Goal: Task Accomplishment & Management: Manage account settings

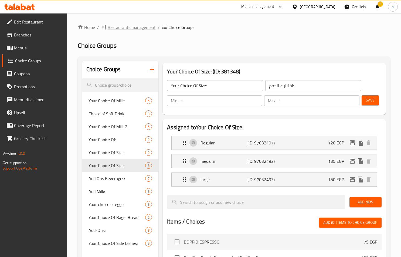
click at [104, 30] on span "Restaurants management" at bounding box center [128, 27] width 54 height 6
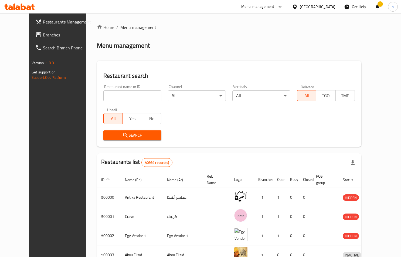
click at [334, 8] on div "[GEOGRAPHIC_DATA]" at bounding box center [318, 7] width 36 height 6
click at [241, 26] on ol "Home / Menu management" at bounding box center [229, 27] width 264 height 6
click at [376, 2] on div "!" at bounding box center [377, 6] width 6 height 13
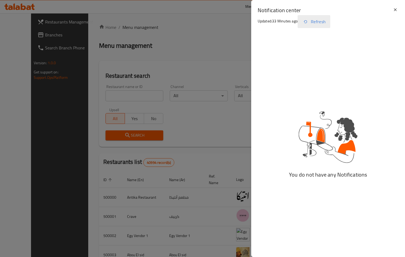
click at [329, 23] on button "Refresh" at bounding box center [313, 21] width 33 height 13
click at [400, 9] on div "Notification center Updated: 33 Minutes ago Refresh" at bounding box center [328, 18] width 154 height 37
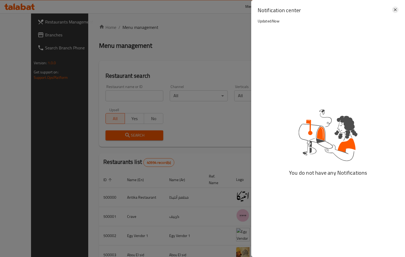
click at [397, 8] on icon at bounding box center [395, 9] width 6 height 6
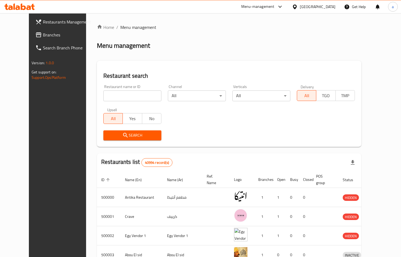
click at [375, 7] on div at bounding box center [377, 6] width 6 height 13
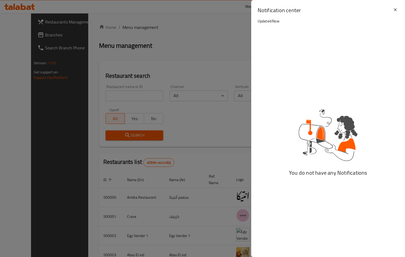
drag, startPoint x: 391, startPoint y: 8, endPoint x: 390, endPoint y: 11, distance: 2.9
click at [390, 10] on h2 "Notification center" at bounding box center [324, 10] width 134 height 8
click at [395, 10] on icon at bounding box center [395, 9] width 6 height 6
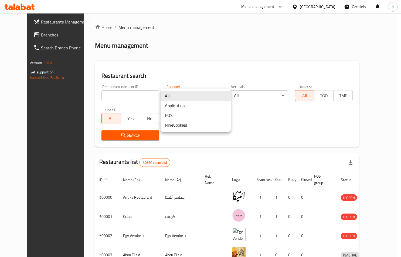
click at [215, 98] on body "​ Menu-management Egypt Get Help a Restaurants Management Branches Search Branc…" at bounding box center [200, 134] width 401 height 243
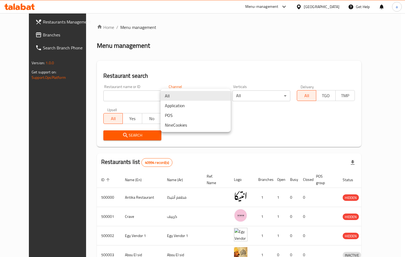
click at [212, 84] on div at bounding box center [202, 128] width 405 height 257
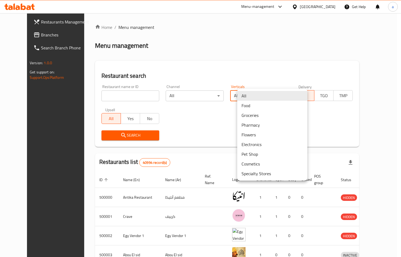
click at [253, 95] on body "​ Menu-management Egypt Get Help a Restaurants Management Branches Search Branc…" at bounding box center [200, 134] width 401 height 243
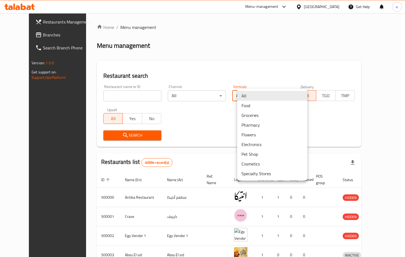
click at [244, 79] on div at bounding box center [202, 128] width 405 height 257
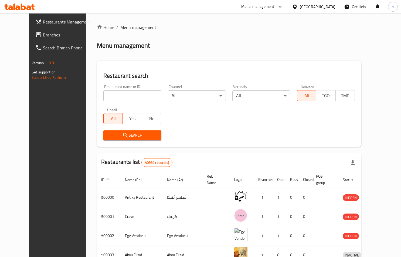
click at [301, 113] on div "Restaurant name or ID Restaurant name or ID Channel All ​ Verticals All ​ Deliv…" at bounding box center [229, 112] width 258 height 62
click at [117, 91] on input "search" at bounding box center [132, 95] width 58 height 11
click at [125, 72] on h2 "Restaurant search" at bounding box center [228, 76] width 251 height 8
click at [45, 30] on link "Branches" at bounding box center [63, 34] width 65 height 13
click at [43, 35] on span "Branches" at bounding box center [67, 35] width 49 height 6
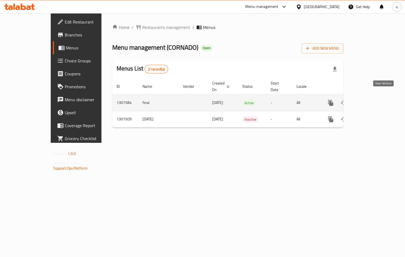
click at [372, 100] on icon "enhanced table" at bounding box center [369, 102] width 5 height 5
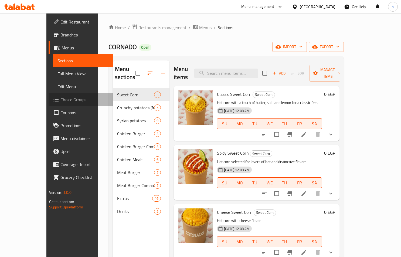
click at [60, 97] on span "Choice Groups" at bounding box center [84, 99] width 49 height 6
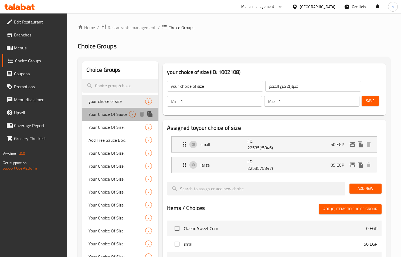
click at [98, 114] on span "Your Choice Of Sauce:" at bounding box center [108, 114] width 40 height 6
type input "Your Choice Of Sauce:"
type input "إختيارك من الصوص:"
type input "0"
type input "7"
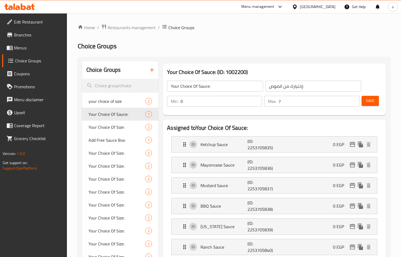
click at [291, 63] on div "Your Choice Of Sauce: (ID: 1002200) Your Choice Of Sauce: ​ إختيارك من الصوص: ​…" at bounding box center [273, 89] width 227 height 56
click at [128, 27] on span "Restaurants management" at bounding box center [132, 27] width 48 height 6
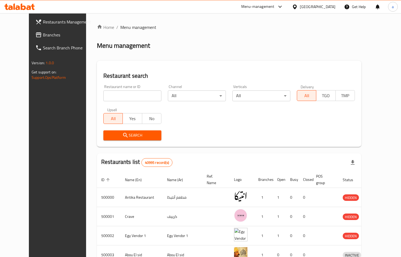
click at [107, 94] on input "search" at bounding box center [132, 95] width 58 height 11
type input "شمثءشىيقهش"
click button "Search" at bounding box center [132, 135] width 58 height 10
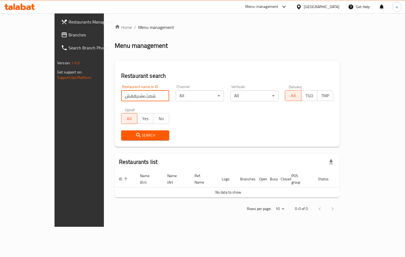
click at [149, 95] on input "شمثءشىيقهش" at bounding box center [145, 95] width 48 height 11
type input "ش"
type input "Alexandria"
click button "Search" at bounding box center [145, 135] width 48 height 10
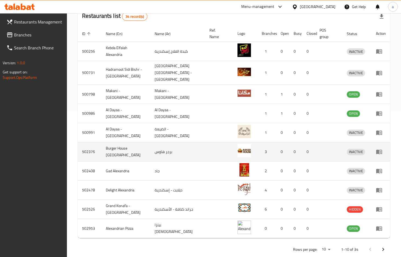
scroll to position [152, 0]
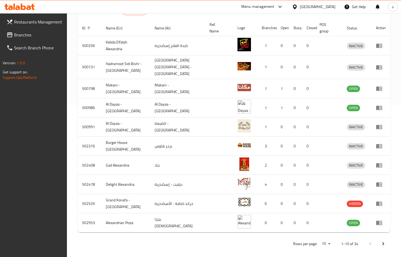
click at [380, 240] on icon "Next page" at bounding box center [383, 243] width 6 height 6
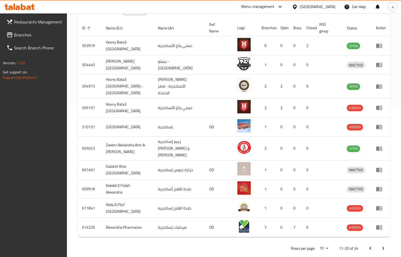
click at [385, 245] on icon "Next page" at bounding box center [383, 248] width 6 height 6
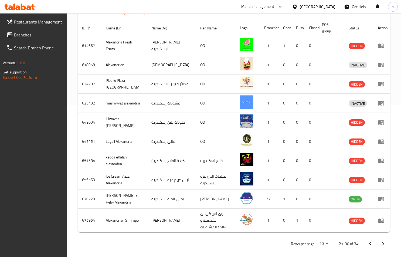
click at [385, 242] on icon "Next page" at bounding box center [383, 243] width 6 height 6
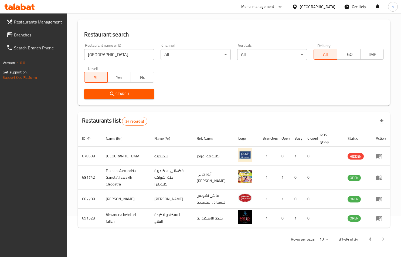
scroll to position [41, 0]
click at [368, 238] on icon "Previous page" at bounding box center [370, 239] width 6 height 6
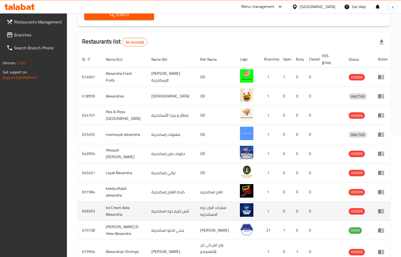
scroll to position [149, 0]
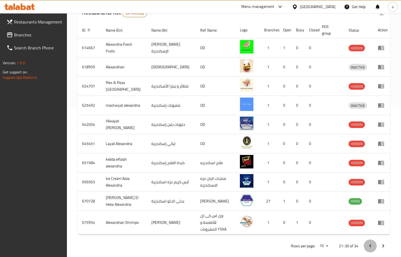
click at [370, 242] on icon "Previous page" at bounding box center [370, 245] width 6 height 6
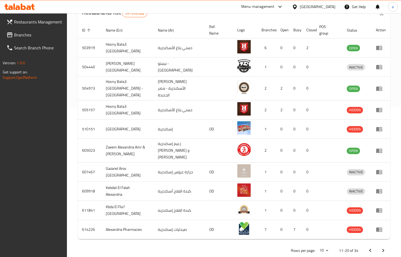
click at [387, 244] on button "Next page" at bounding box center [382, 250] width 13 height 13
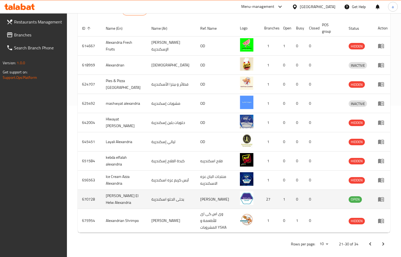
scroll to position [152, 0]
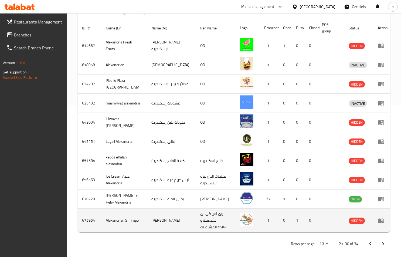
click at [89, 218] on td "675954" at bounding box center [90, 220] width 24 height 24
copy td "675954"
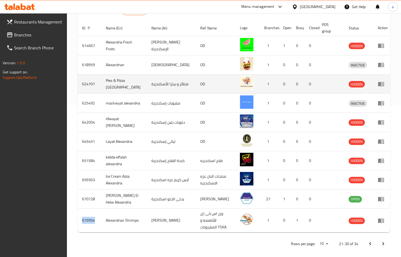
scroll to position [0, 0]
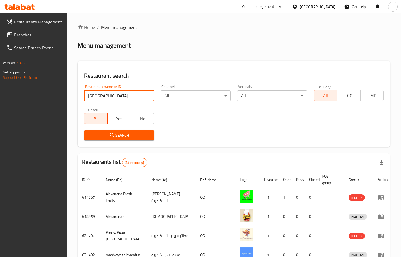
drag, startPoint x: 126, startPoint y: 95, endPoint x: 24, endPoint y: 95, distance: 101.7
click at [26, 95] on div "Restaurants Management Branches Search Branch Phone Version: 1.0.0 Get support …" at bounding box center [200, 213] width 401 height 400
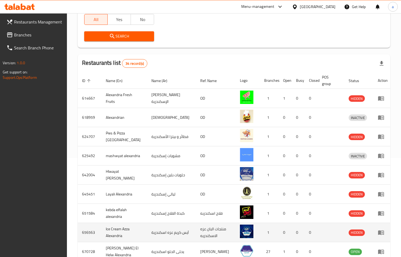
scroll to position [152, 0]
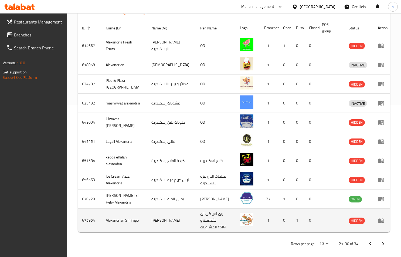
click at [324, 226] on td "enhanced table" at bounding box center [330, 220] width 27 height 24
click at [380, 217] on icon "enhanced table" at bounding box center [380, 220] width 6 height 6
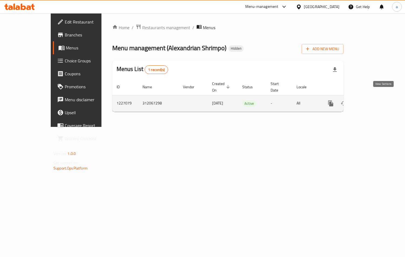
click at [373, 100] on icon "enhanced table" at bounding box center [369, 103] width 6 height 6
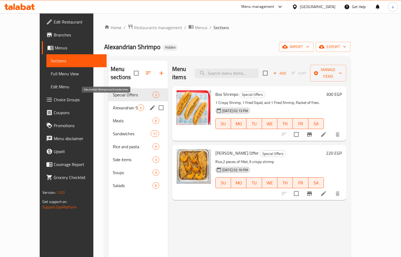
click at [113, 104] on span "Alexandrian Shrimpo world sandwiches" at bounding box center [125, 107] width 25 height 6
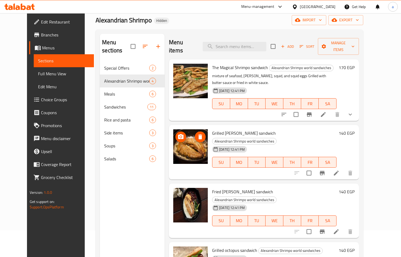
scroll to position [75, 0]
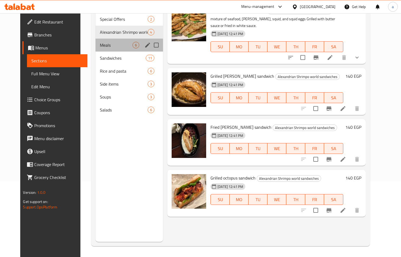
click at [98, 42] on div "Meals 6" at bounding box center [128, 45] width 67 height 13
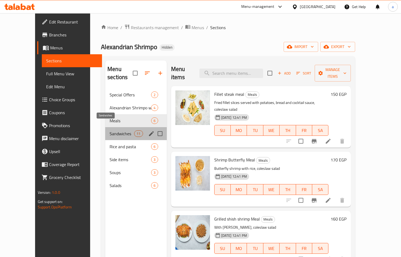
click at [119, 130] on span "Sandwiches" at bounding box center [121, 133] width 25 height 6
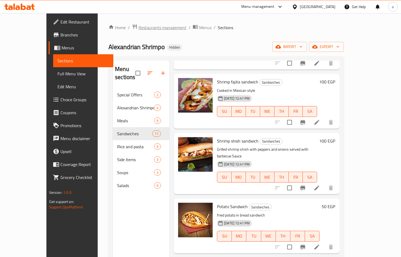
click at [152, 26] on span "Restaurants management" at bounding box center [162, 27] width 48 height 6
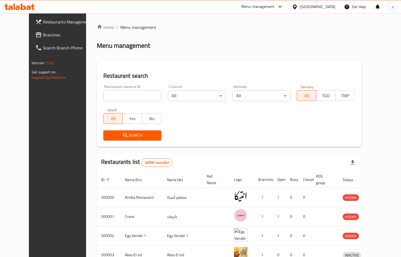
click at [131, 93] on input "search" at bounding box center [132, 95] width 58 height 11
type input "burger alexandria"
click button "Search" at bounding box center [132, 135] width 58 height 10
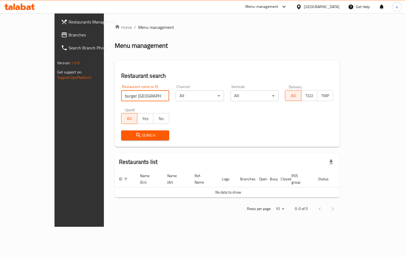
click at [148, 95] on input "burger alexandria" at bounding box center [145, 95] width 48 height 11
click at [148, 95] on input "search" at bounding box center [145, 95] width 48 height 11
click at [145, 56] on div "Home / Menu management Menu management Restaurant search Restaurant name or ID …" at bounding box center [227, 120] width 225 height 192
click at [57, 40] on link "Branches" at bounding box center [90, 34] width 66 height 13
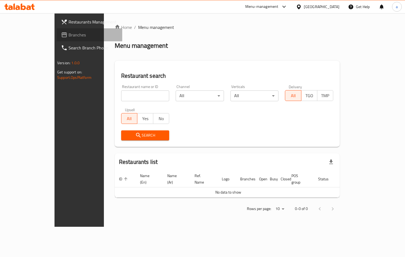
click at [57, 40] on link "Branches" at bounding box center [90, 34] width 66 height 13
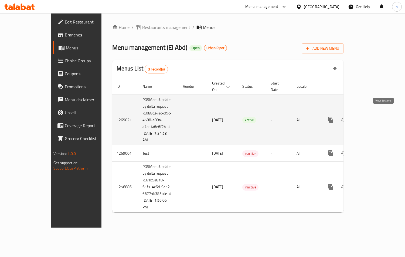
click at [376, 115] on link "enhanced table" at bounding box center [369, 119] width 13 height 13
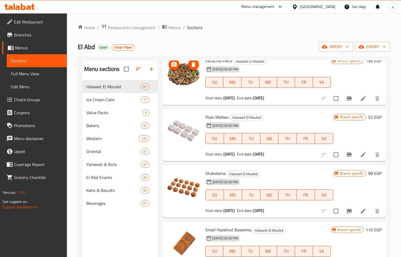
scroll to position [1240, 0]
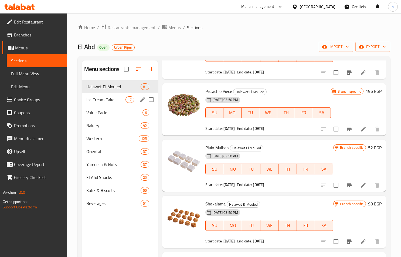
click at [101, 94] on div "Ice Cream Cake 17" at bounding box center [120, 99] width 76 height 13
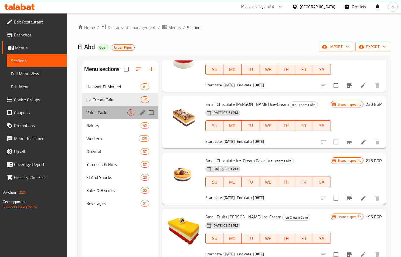
click at [120, 116] on div "Value Packs 6" at bounding box center [120, 112] width 76 height 13
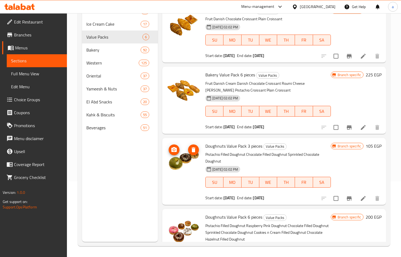
scroll to position [176, 0]
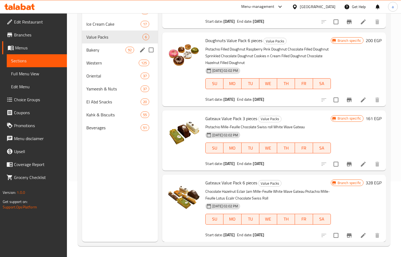
click at [98, 51] on span "Bakery" at bounding box center [105, 50] width 39 height 6
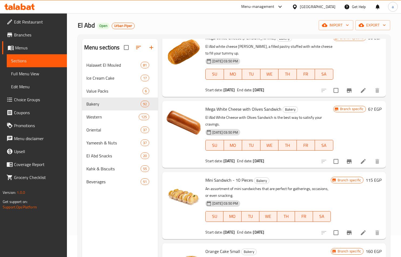
scroll to position [3316, 0]
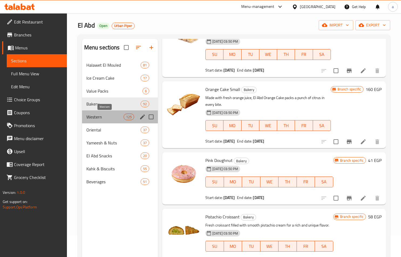
click at [111, 115] on span "Western" at bounding box center [104, 117] width 37 height 6
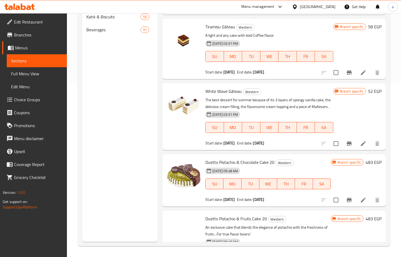
scroll to position [12, 0]
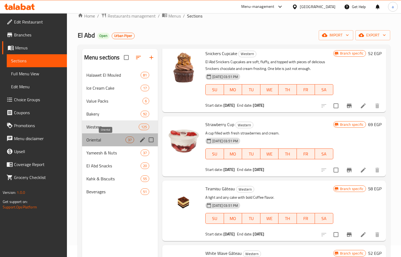
click at [107, 139] on span "Oriental" at bounding box center [105, 139] width 39 height 6
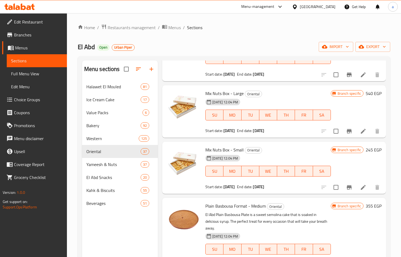
scroll to position [1618, 0]
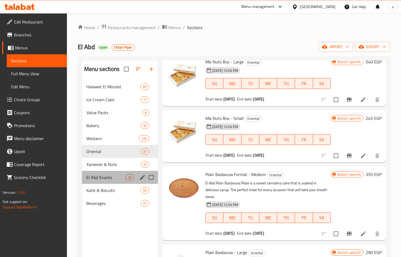
click at [102, 181] on div "El Abd Snacks 20" at bounding box center [120, 177] width 76 height 13
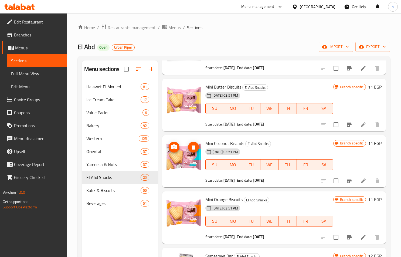
scroll to position [863, 0]
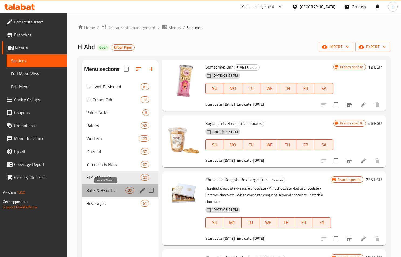
click at [97, 188] on span "Kahk & Biscuits" at bounding box center [105, 190] width 39 height 6
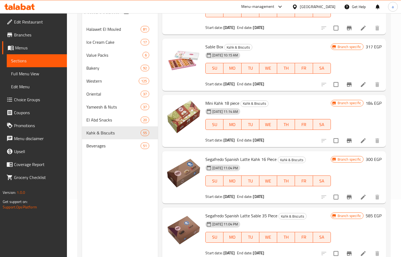
scroll to position [75, 0]
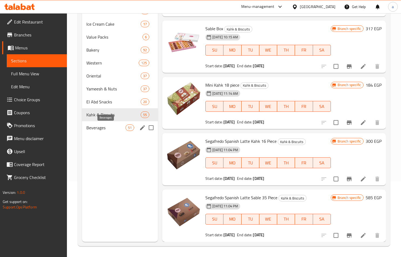
drag, startPoint x: 121, startPoint y: 125, endPoint x: 146, endPoint y: 129, distance: 25.7
click at [121, 125] on span "Beverages" at bounding box center [105, 127] width 39 height 6
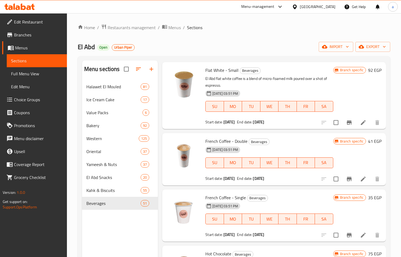
scroll to position [1079, 0]
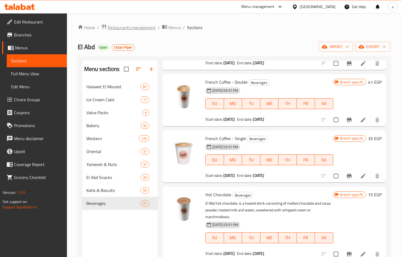
click at [119, 25] on span "Restaurants management" at bounding box center [132, 27] width 48 height 6
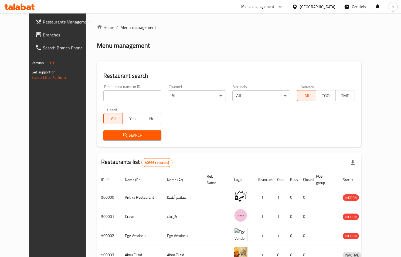
click at [244, 121] on div "Restaurant name or ID Restaurant name or ID Channel All ​ Verticals All ​ Deliv…" at bounding box center [229, 112] width 258 height 62
click at [121, 96] on input "search" at bounding box center [132, 95] width 58 height 11
type input "genoise"
click button "Search" at bounding box center [132, 135] width 58 height 10
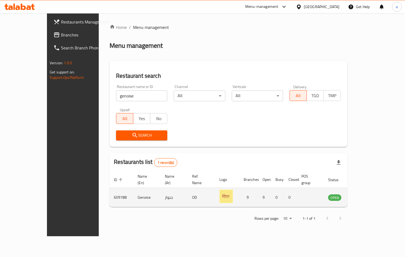
click at [362, 195] on icon "enhanced table" at bounding box center [359, 197] width 6 height 5
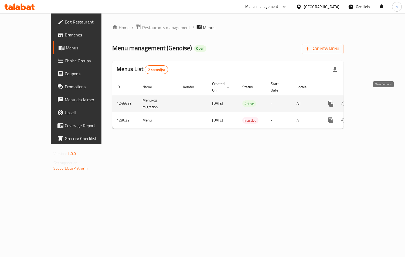
click at [376, 101] on link "enhanced table" at bounding box center [369, 103] width 13 height 13
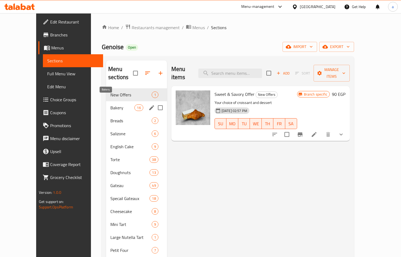
click at [110, 104] on span "Bakery" at bounding box center [122, 107] width 24 height 6
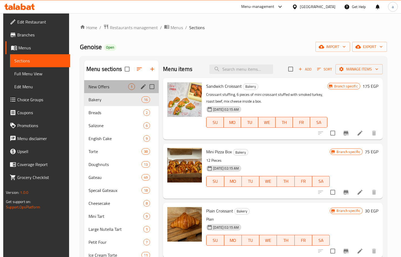
click at [108, 90] on div "New Offers 1" at bounding box center [121, 86] width 74 height 13
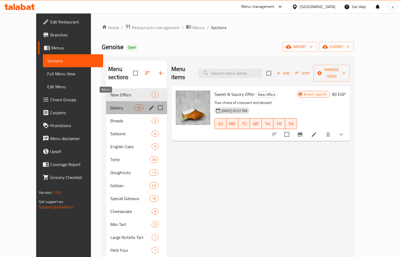
click at [110, 104] on span "Bakery" at bounding box center [122, 107] width 24 height 6
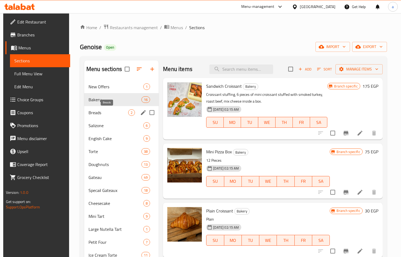
click at [111, 112] on span "Breads" at bounding box center [108, 112] width 40 height 6
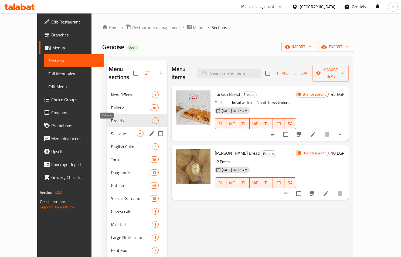
click at [111, 130] on span "Salizone" at bounding box center [124, 133] width 26 height 6
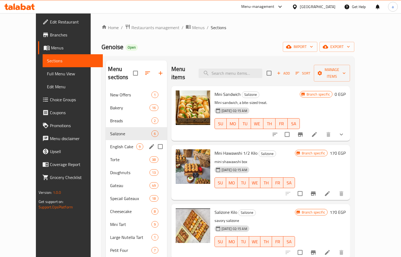
click at [106, 142] on div "English Cake 9" at bounding box center [136, 146] width 61 height 13
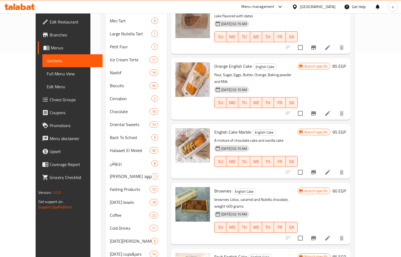
scroll to position [276, 0]
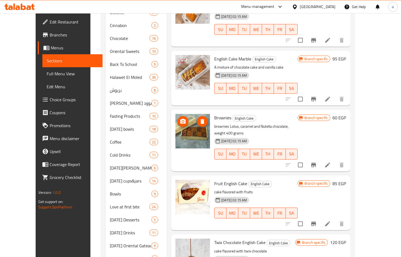
click at [187, 114] on img at bounding box center [192, 131] width 35 height 35
click at [335, 160] on li at bounding box center [327, 165] width 15 height 10
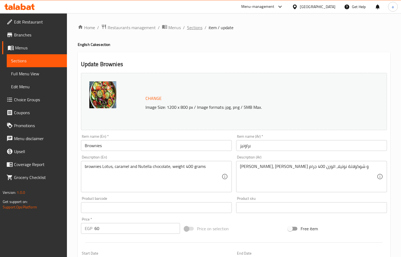
click at [201, 28] on span "Sections" at bounding box center [194, 27] width 15 height 6
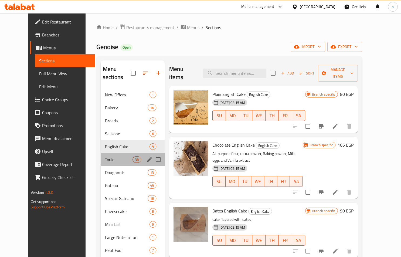
click at [101, 156] on div "Torte 38" at bounding box center [133, 159] width 64 height 13
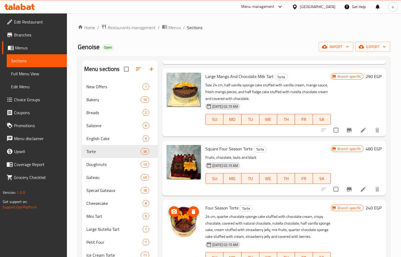
scroll to position [1375, 0]
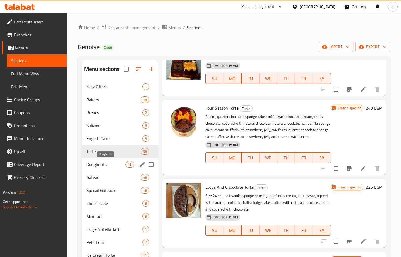
click at [94, 166] on span "Doughnuts" at bounding box center [105, 164] width 39 height 6
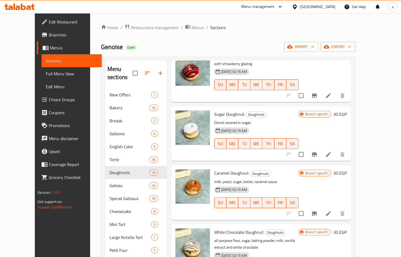
scroll to position [221, 0]
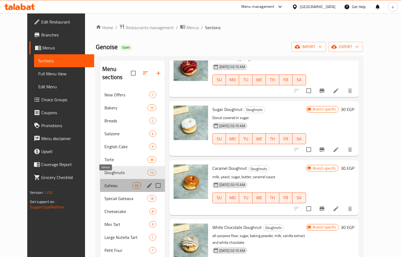
click at [104, 182] on span "Gateau" at bounding box center [118, 185] width 28 height 6
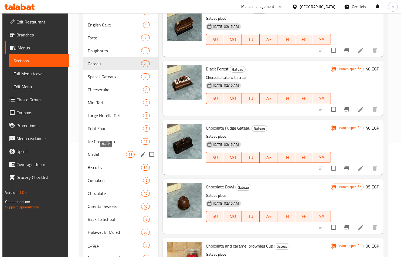
scroll to position [162, 0]
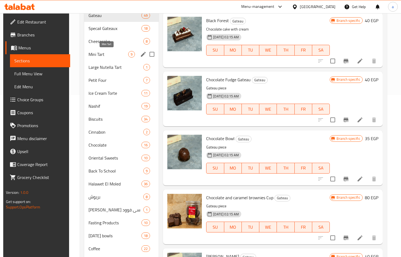
click at [101, 56] on span "Mini Tart" at bounding box center [108, 54] width 40 height 6
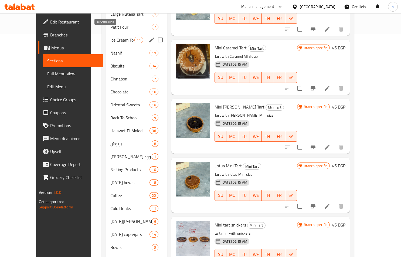
scroll to position [162, 0]
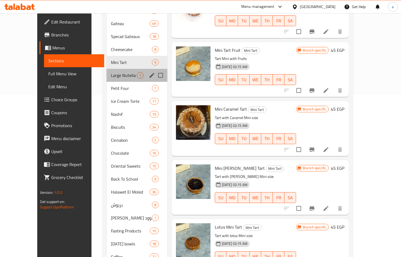
click at [110, 70] on div "Large Nutella Tart 1" at bounding box center [137, 75] width 60 height 13
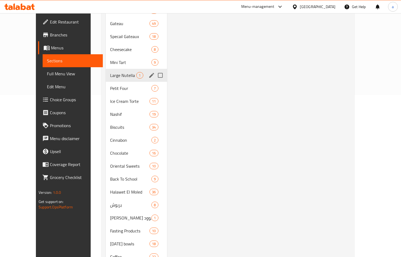
click at [117, 70] on div "Large Nutella Tart 1" at bounding box center [136, 75] width 61 height 13
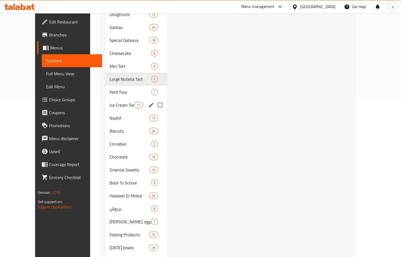
scroll to position [189, 0]
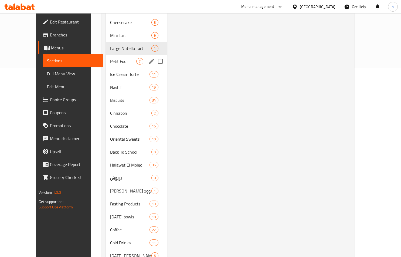
click at [106, 58] on div "Petit Four 7" at bounding box center [136, 61] width 61 height 13
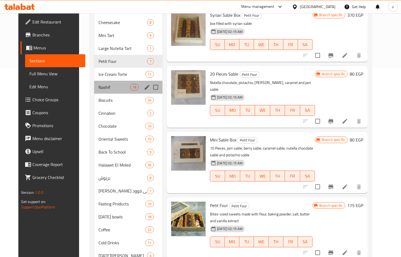
click at [104, 81] on div "Nashif 19" at bounding box center [128, 87] width 68 height 13
click at [105, 71] on span "Ice Cream Torte" at bounding box center [121, 74] width 47 height 6
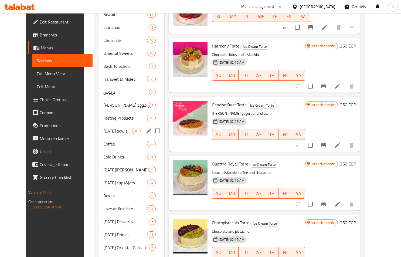
scroll to position [195, 0]
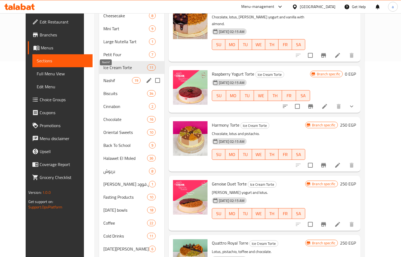
click at [103, 77] on span "Nashif" at bounding box center [117, 80] width 29 height 6
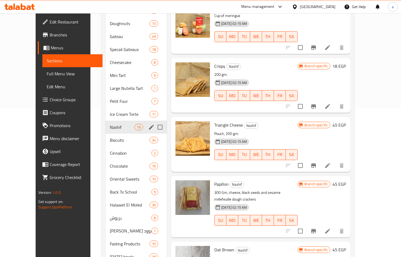
scroll to position [162, 0]
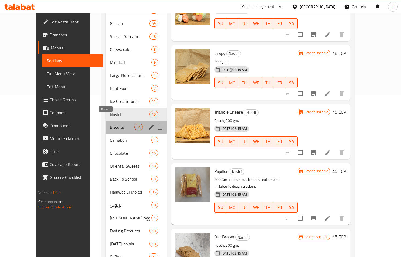
click at [110, 124] on span "Biscuits" at bounding box center [122, 127] width 24 height 6
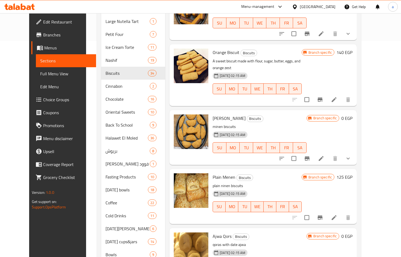
scroll to position [998, 0]
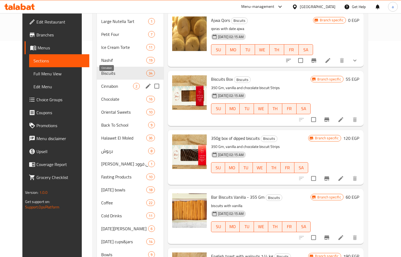
click at [101, 83] on span "Cinnabon" at bounding box center [117, 86] width 32 height 6
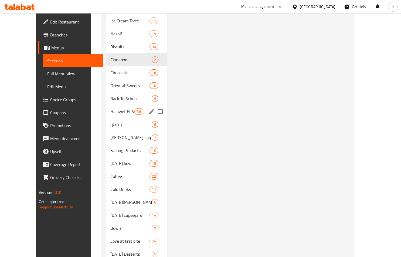
scroll to position [243, 0]
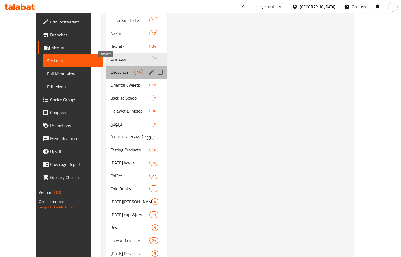
click at [110, 69] on span "Chocolate" at bounding box center [122, 72] width 24 height 6
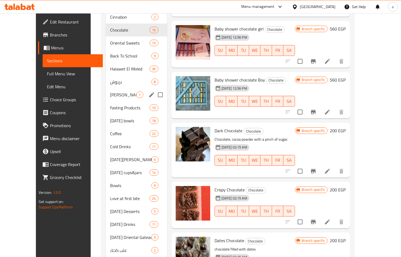
scroll to position [297, 0]
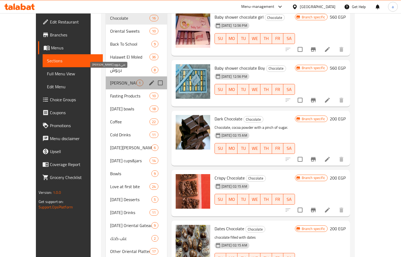
click at [110, 80] on span "[PERSON_NAME] سي فوود" at bounding box center [123, 83] width 26 height 6
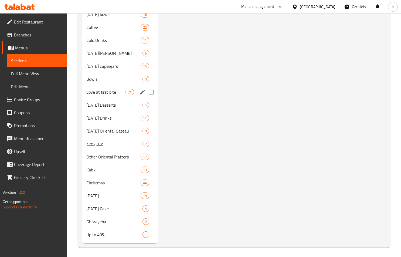
scroll to position [384, 0]
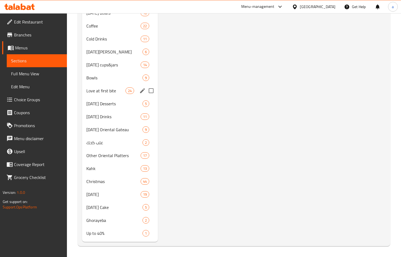
click at [106, 86] on div "Love at first bite 24" at bounding box center [120, 90] width 76 height 13
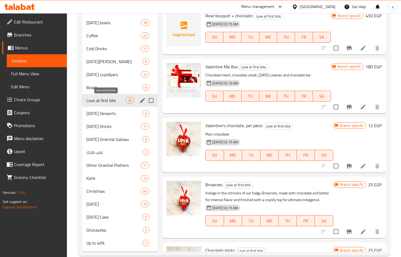
scroll to position [384, 0]
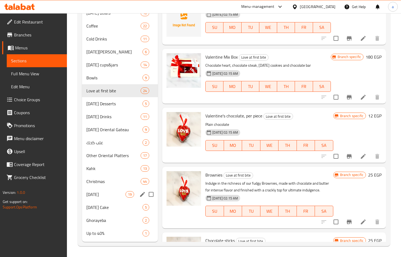
click at [103, 189] on div "[DATE] 19" at bounding box center [120, 194] width 76 height 13
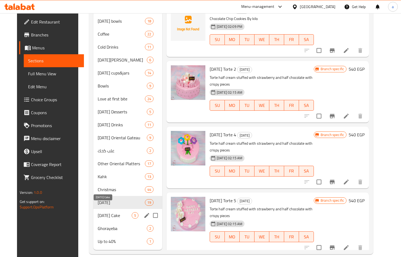
click at [103, 212] on span "[DATE] Cake" at bounding box center [115, 215] width 34 height 6
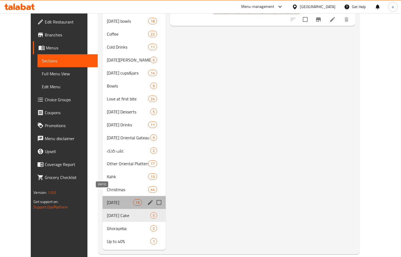
click at [107, 199] on span "[DATE]" at bounding box center [120, 202] width 26 height 6
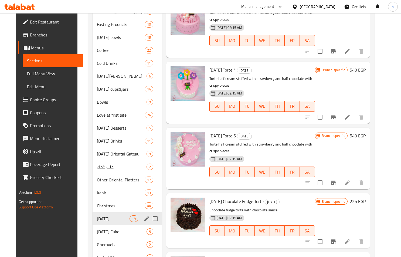
scroll to position [377, 0]
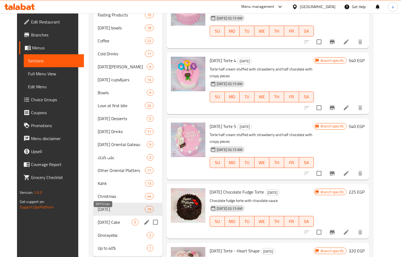
click at [106, 219] on span "[DATE] Cake" at bounding box center [115, 222] width 34 height 6
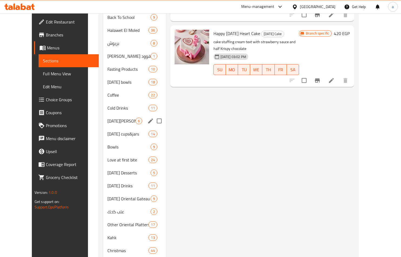
scroll to position [384, 0]
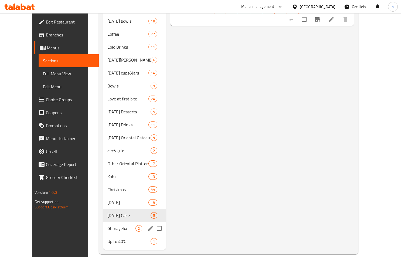
click at [109, 222] on div "Ghorayeba 2" at bounding box center [134, 228] width 63 height 13
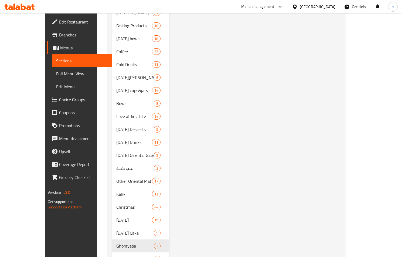
scroll to position [384, 0]
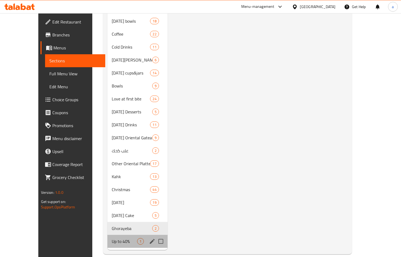
click at [107, 236] on div "Up to 40% 1" at bounding box center [137, 241] width 60 height 13
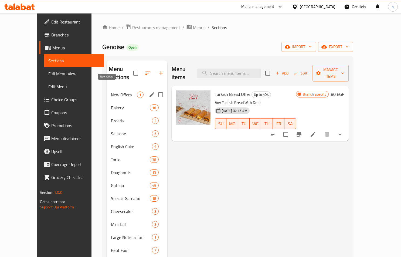
click at [111, 91] on span "New Offers" at bounding box center [124, 94] width 26 height 6
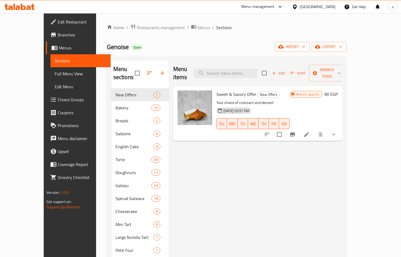
click at [107, 28] on link "Home" at bounding box center [115, 27] width 17 height 6
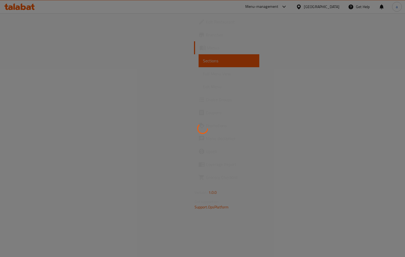
click at [86, 35] on div at bounding box center [202, 128] width 405 height 257
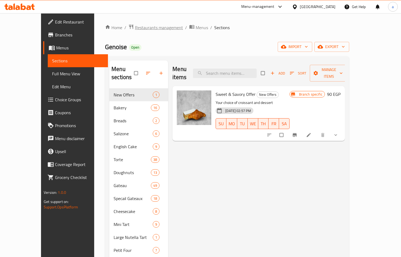
click at [135, 24] on span "Restaurants management" at bounding box center [159, 27] width 48 height 6
